Goal: Go to known website: Access a specific website the user already knows

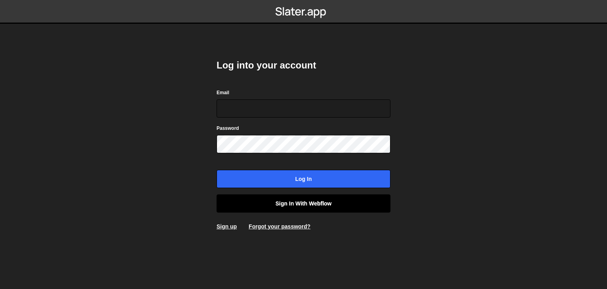
click at [305, 204] on link "Sign in with Webflow" at bounding box center [304, 203] width 174 height 18
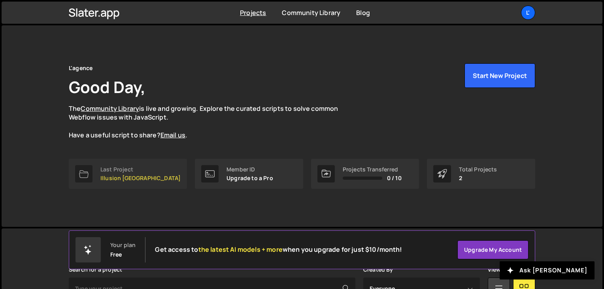
click at [101, 169] on div "Last Project" at bounding box center [140, 169] width 80 height 6
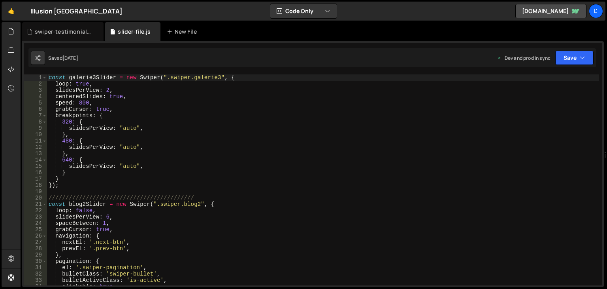
scroll to position [14956, 0]
